Goal: Information Seeking & Learning: Learn about a topic

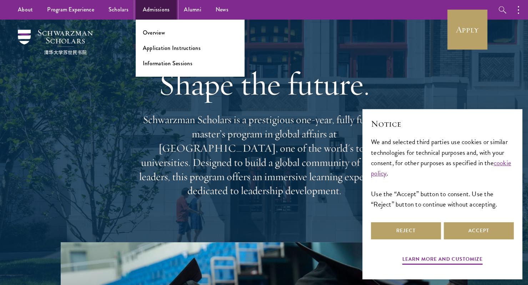
click at [151, 12] on link "Admissions" at bounding box center [156, 10] width 41 height 20
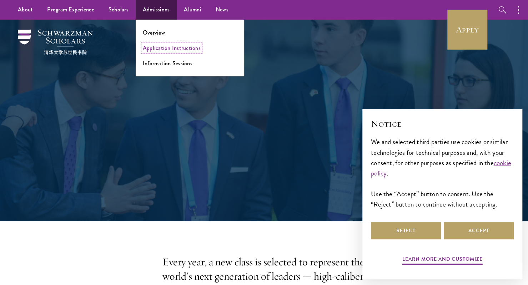
click at [169, 50] on link "Application Instructions" at bounding box center [172, 48] width 58 height 8
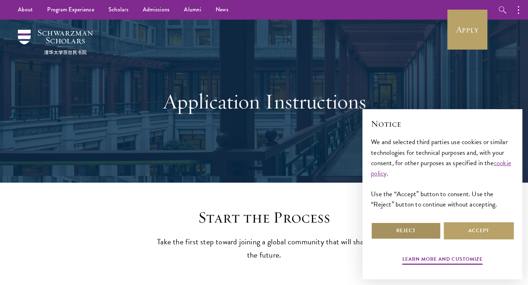
click at [418, 229] on button "Reject" at bounding box center [406, 230] width 70 height 17
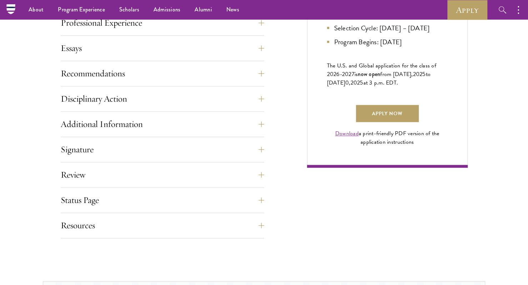
scroll to position [473, 0]
click at [395, 122] on link "Apply Now" at bounding box center [387, 113] width 63 height 17
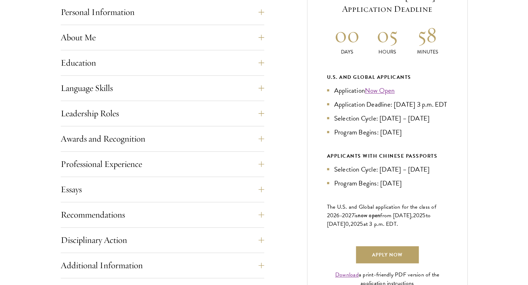
scroll to position [363, 0]
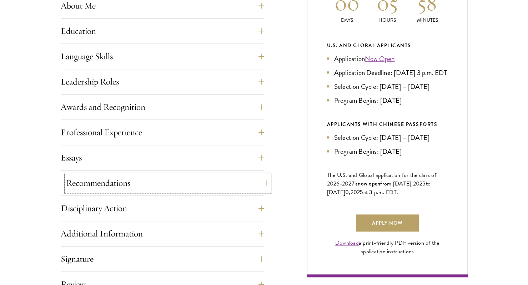
click at [214, 188] on button "Recommendations" at bounding box center [167, 182] width 203 height 17
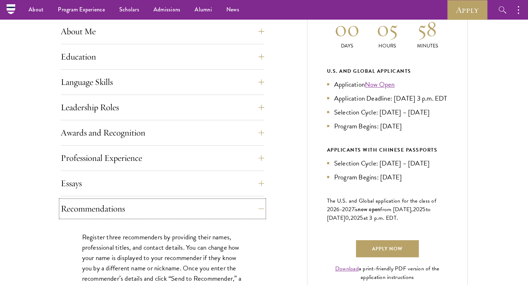
scroll to position [336, 0]
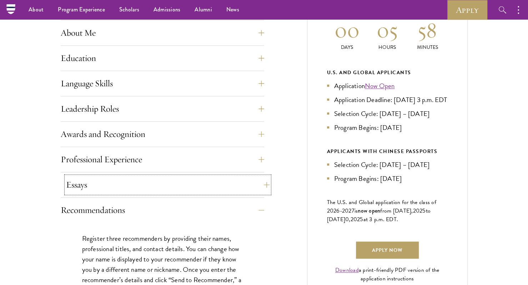
click at [253, 182] on button "Essays" at bounding box center [167, 184] width 203 height 17
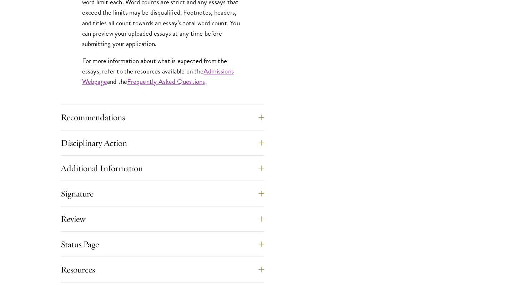
scroll to position [663, 0]
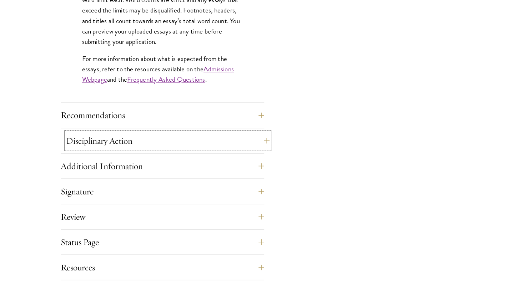
click at [165, 136] on button "Disciplinary Action" at bounding box center [167, 140] width 203 height 17
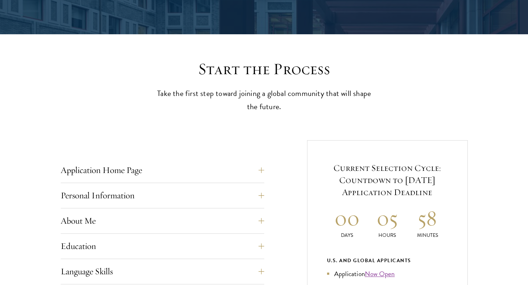
scroll to position [0, 0]
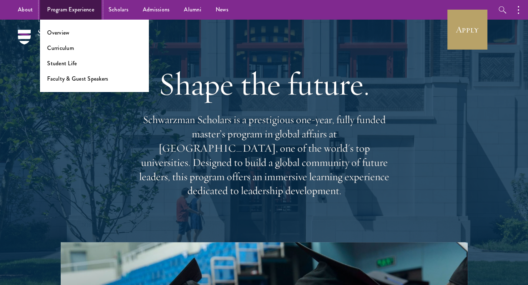
click at [93, 11] on link "Program Experience" at bounding box center [70, 10] width 61 height 20
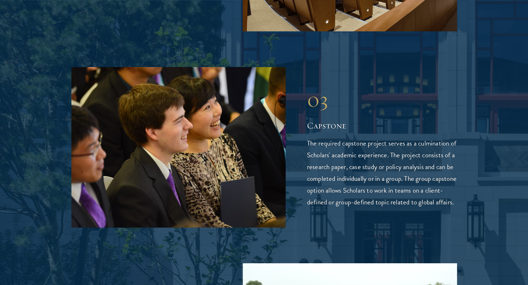
scroll to position [1441, 0]
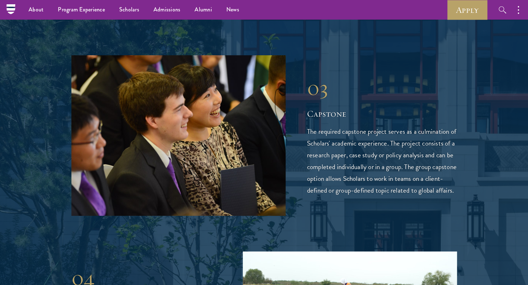
click at [367, 140] on p "The required capstone project serves as a culmination of Scholars' academic exp…" at bounding box center [382, 161] width 150 height 71
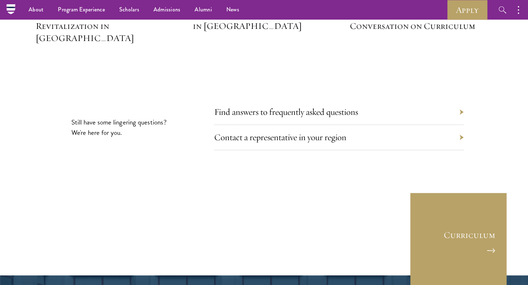
scroll to position [3302, 0]
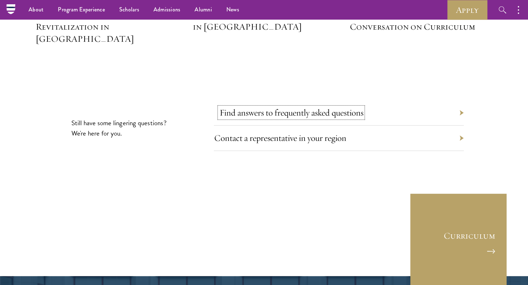
click at [292, 107] on link "Find answers to frequently asked questions" at bounding box center [291, 112] width 144 height 11
